Goal: Information Seeking & Learning: Learn about a topic

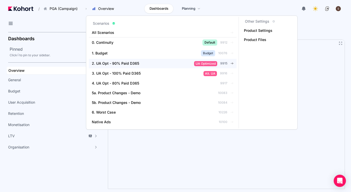
click at [139, 64] on div "2. UA Opt - 90% Paid D365" at bounding box center [135, 63] width 86 height 5
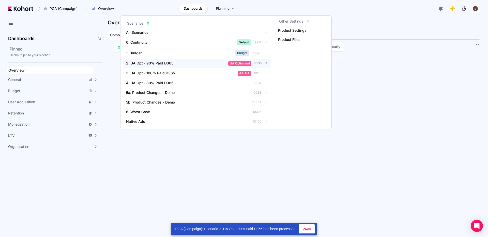
click at [177, 66] on link "2. UA Opt - 90% Paid D365 UA Optimized 9915" at bounding box center [197, 63] width 148 height 9
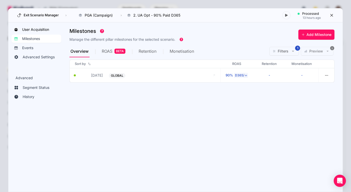
click at [41, 29] on span "User Acquisition" at bounding box center [35, 29] width 27 height 5
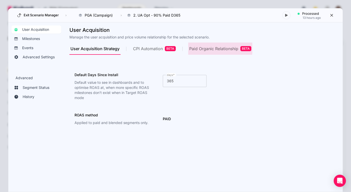
click at [209, 47] on div "Paid Organic Relationship BETA" at bounding box center [220, 48] width 62 height 5
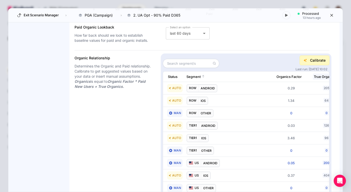
scroll to position [115, 0]
click at [310, 62] on span "Calibrate" at bounding box center [318, 60] width 16 height 5
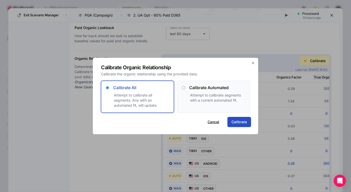
click at [217, 123] on button "Cancel" at bounding box center [213, 121] width 12 height 5
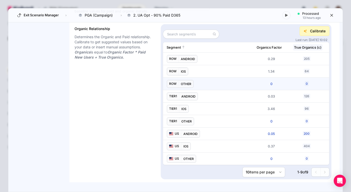
scroll to position [0, 0]
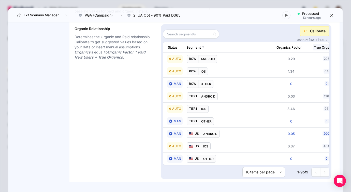
click at [316, 32] on span "Calibrate" at bounding box center [318, 30] width 16 height 5
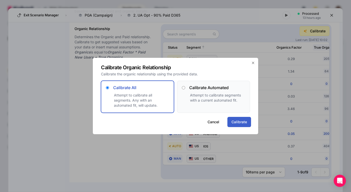
click at [244, 122] on span "Calibrate" at bounding box center [239, 121] width 16 height 5
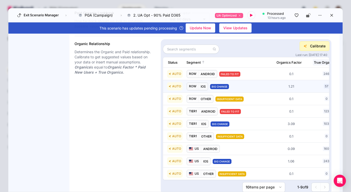
scroll to position [141, 0]
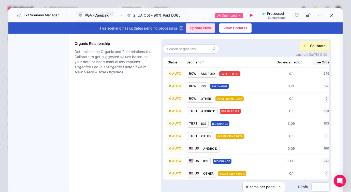
click at [203, 30] on span "Update Now" at bounding box center [200, 28] width 21 height 8
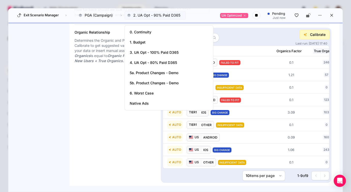
scroll to position [131, 0]
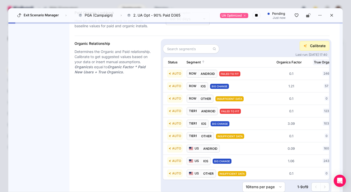
click at [125, 101] on div "Organic Relationship Determines the Organic and Paid relationship. Calibrate to…" at bounding box center [113, 116] width 78 height 151
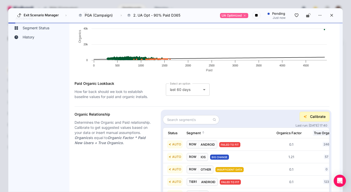
scroll to position [0, 0]
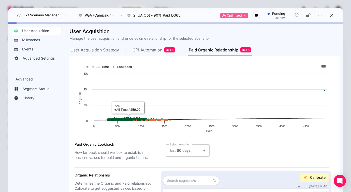
click at [152, 53] on span "CPI Automation BETA" at bounding box center [153, 50] width 43 height 12
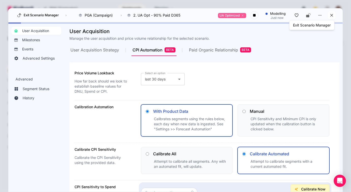
click at [332, 16] on icon at bounding box center [331, 15] width 5 height 5
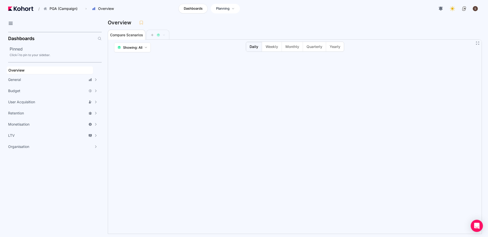
click at [225, 7] on span "Planning" at bounding box center [222, 8] width 13 height 5
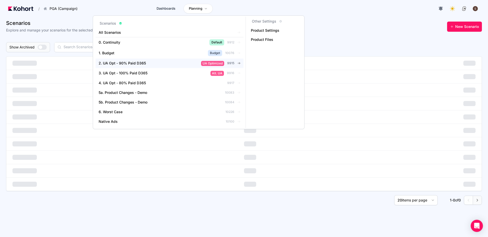
click at [138, 65] on span "2. UA Opt - 90% Paid D365" at bounding box center [122, 63] width 47 height 5
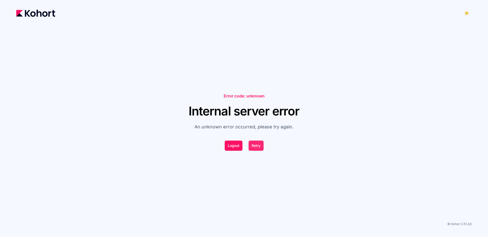
click at [257, 147] on button "Retry" at bounding box center [256, 146] width 15 height 10
click at [254, 149] on button "Retry" at bounding box center [256, 146] width 15 height 10
click at [39, 13] on img at bounding box center [35, 13] width 39 height 7
click at [255, 145] on button "Retry" at bounding box center [256, 146] width 15 height 10
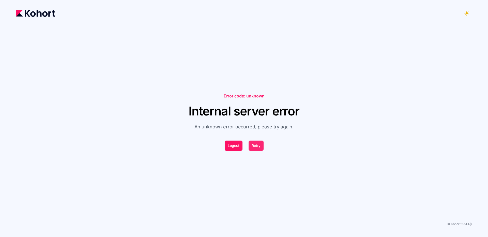
click at [256, 147] on button "Retry" at bounding box center [256, 146] width 15 height 10
click at [255, 147] on button "Retry" at bounding box center [256, 146] width 15 height 10
click at [234, 148] on button "Logout" at bounding box center [234, 146] width 18 height 10
click at [237, 148] on button "Logout" at bounding box center [234, 146] width 18 height 10
click at [257, 145] on button "Retry" at bounding box center [256, 146] width 15 height 10
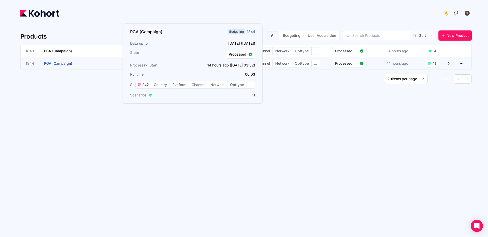
click at [56, 63] on span "PGA (Campaign)" at bounding box center [58, 63] width 28 height 4
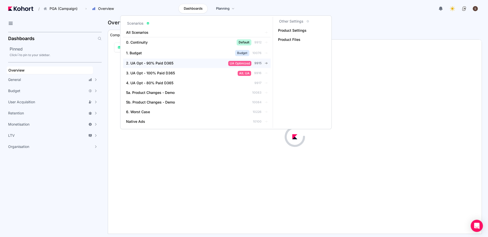
click at [165, 63] on span "2. UA Opt - 90% Paid D365" at bounding box center [149, 63] width 47 height 5
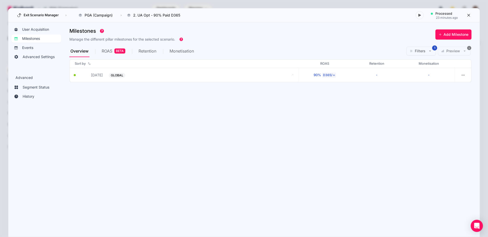
click at [38, 28] on span "User Acquisition" at bounding box center [35, 29] width 27 height 5
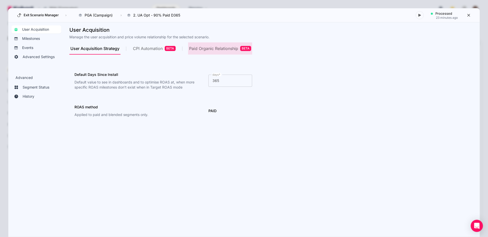
click at [216, 50] on div "Paid Organic Relationship BETA" at bounding box center [220, 48] width 62 height 5
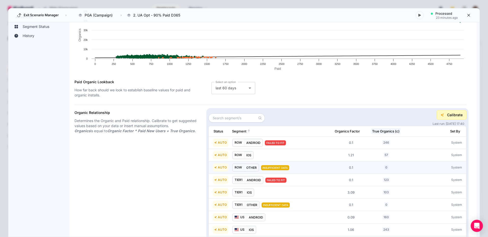
scroll to position [61, 0]
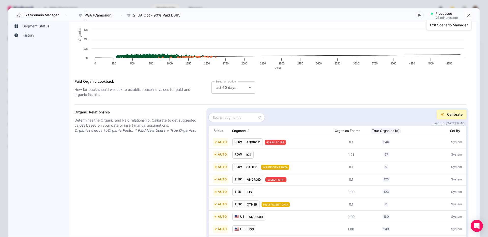
click at [469, 17] on icon at bounding box center [468, 15] width 5 height 5
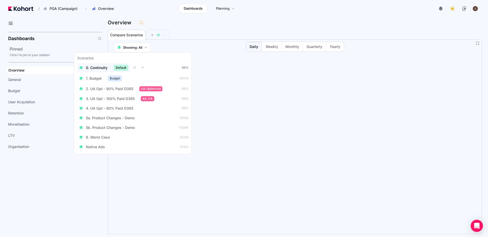
click at [102, 66] on span "0. Continuity" at bounding box center [97, 67] width 22 height 5
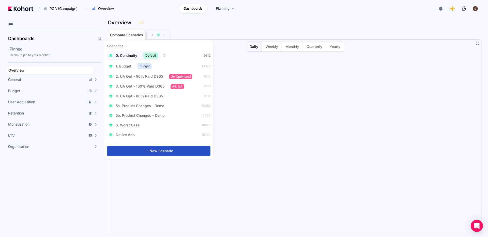
click at [128, 57] on span "0. Continuity" at bounding box center [127, 55] width 22 height 5
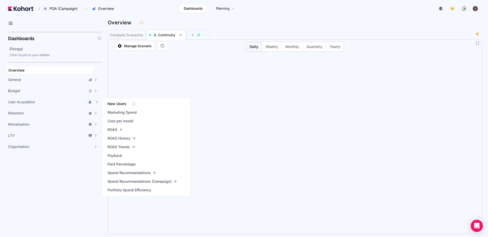
click at [117, 104] on span "New Users" at bounding box center [117, 103] width 19 height 5
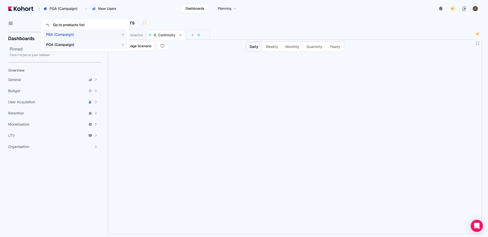
click at [67, 35] on span "PBA (Campaign)" at bounding box center [79, 34] width 67 height 5
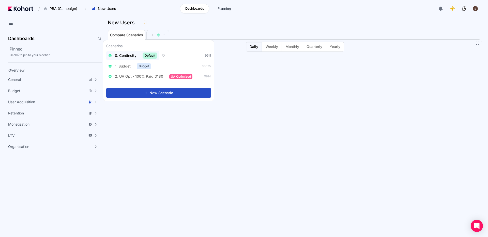
click at [129, 56] on span "0. Continuity" at bounding box center [126, 55] width 22 height 5
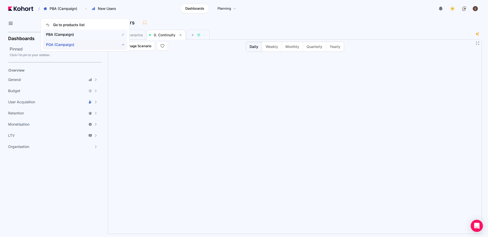
click at [65, 44] on span "PGA (Campaign)" at bounding box center [79, 44] width 67 height 5
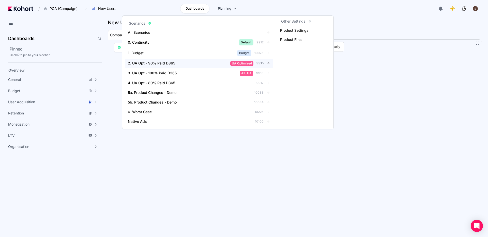
click at [165, 64] on span "2. UA Opt - 90% Paid D365" at bounding box center [151, 63] width 47 height 5
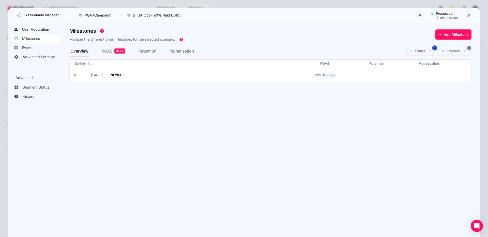
click at [32, 29] on span "User Acquisition" at bounding box center [35, 29] width 27 height 5
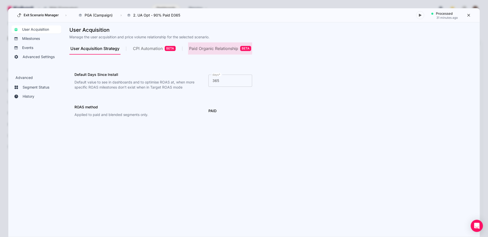
click at [213, 47] on div "Paid Organic Relationship BETA" at bounding box center [220, 48] width 62 height 5
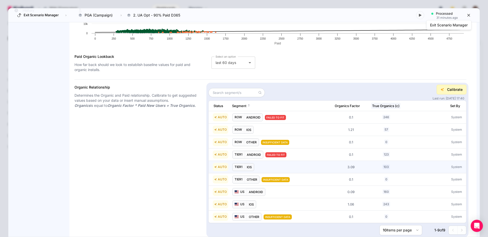
scroll to position [104, 0]
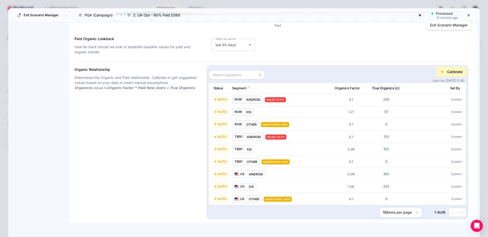
click at [469, 16] on icon at bounding box center [468, 15] width 5 height 5
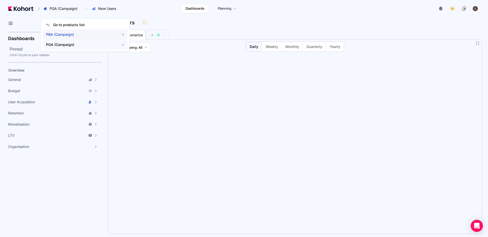
click at [66, 35] on span "PBA (Campaign)" at bounding box center [79, 34] width 67 height 5
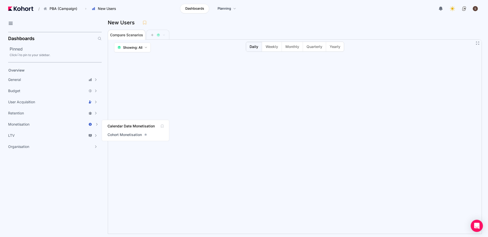
click at [118, 127] on span "Calendar Date Monetisation" at bounding box center [131, 126] width 47 height 5
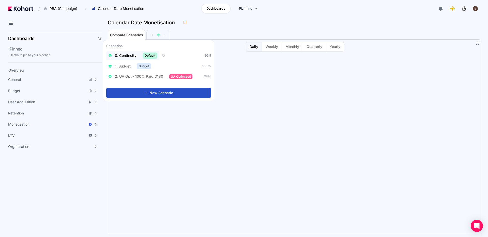
click at [122, 56] on span "0. Continuity" at bounding box center [126, 55] width 22 height 5
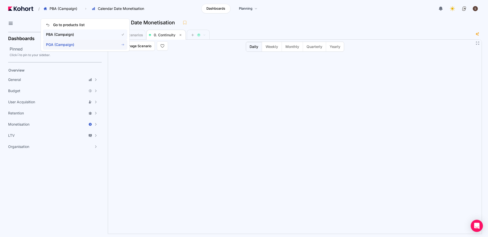
click at [62, 46] on span "PGA (Campaign)" at bounding box center [79, 44] width 67 height 5
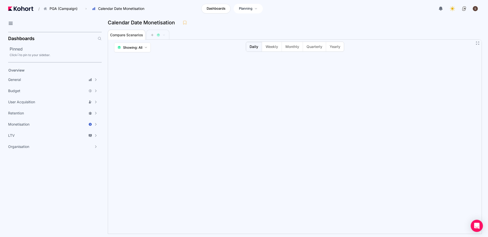
click at [249, 10] on span "Planning" at bounding box center [245, 8] width 13 height 5
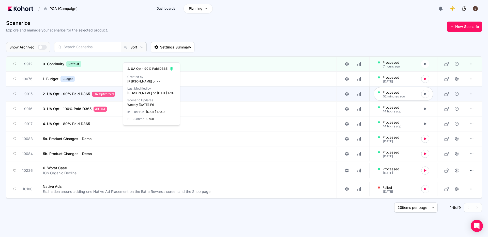
click at [74, 95] on span "2. UA Opt - 90% Paid D365" at bounding box center [66, 94] width 47 height 5
click at [76, 94] on span "2. UA Opt - 90% Paid D365" at bounding box center [66, 94] width 47 height 5
click at [70, 95] on span "2. UA Opt - 90% Paid D365" at bounding box center [66, 94] width 47 height 5
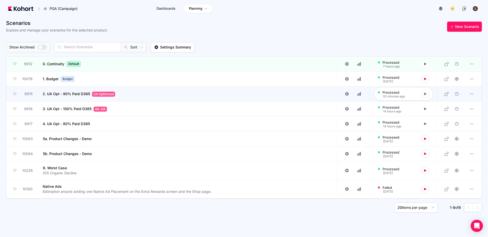
click at [70, 95] on span "2. UA Opt - 90% Paid D365" at bounding box center [66, 94] width 47 height 5
click at [347, 94] on icon at bounding box center [347, 94] width 5 height 5
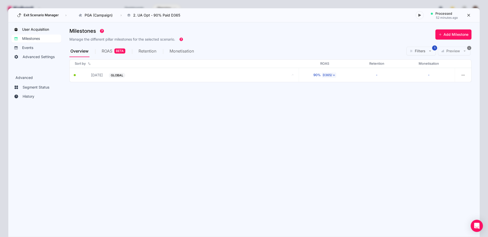
click at [31, 27] on span "User Acquisition" at bounding box center [35, 29] width 27 height 5
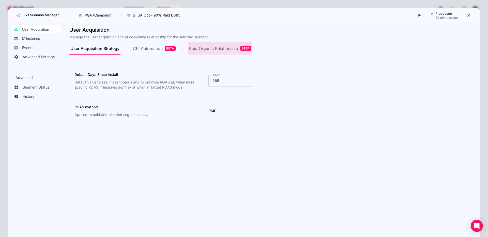
click at [219, 49] on div "Paid Organic Relationship BETA" at bounding box center [220, 48] width 62 height 5
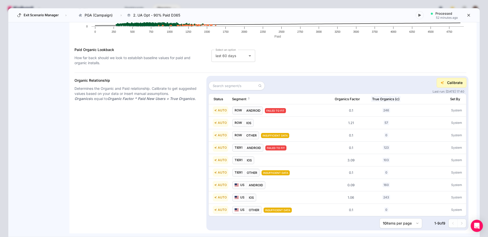
scroll to position [104, 0]
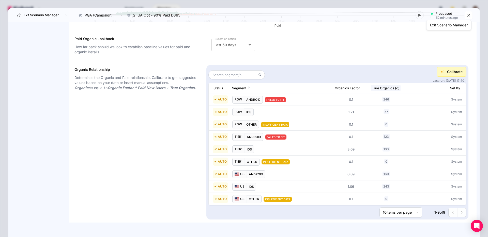
click at [470, 15] on icon at bounding box center [468, 15] width 5 height 5
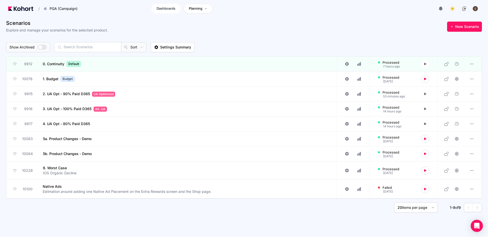
click at [164, 10] on span "Dashboards" at bounding box center [166, 8] width 19 height 5
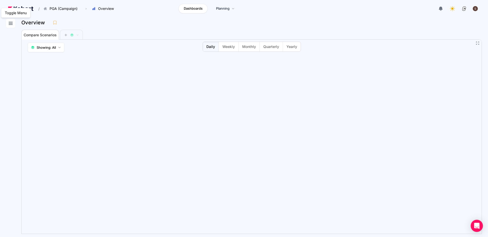
click at [10, 24] on icon at bounding box center [11, 23] width 6 height 6
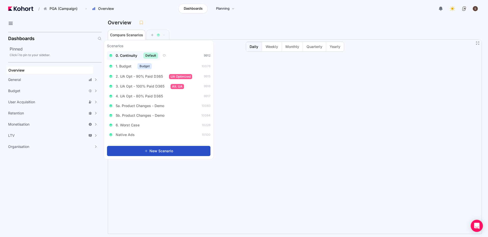
click at [129, 57] on span "0. Continuity" at bounding box center [127, 55] width 22 height 5
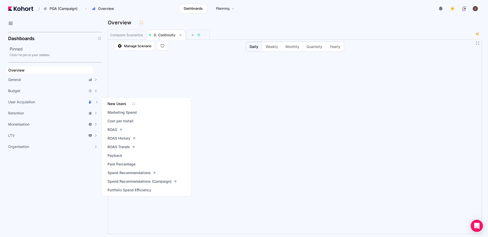
click at [116, 106] on span "New Users" at bounding box center [117, 103] width 19 height 5
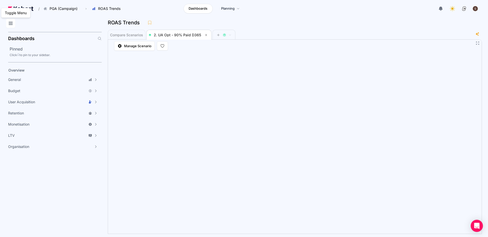
click at [10, 25] on icon at bounding box center [11, 23] width 6 height 6
